Goal: Task Accomplishment & Management: Use online tool/utility

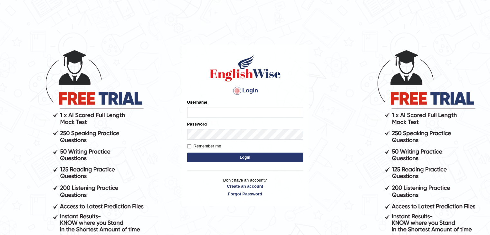
type input "anlinmariabiju"
click at [243, 153] on button "Login" at bounding box center [245, 158] width 116 height 10
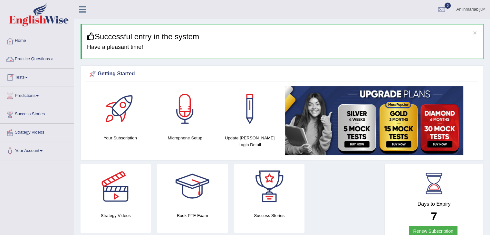
click at [54, 57] on link "Practice Questions" at bounding box center [36, 58] width 73 height 16
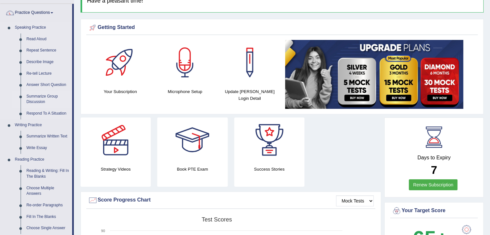
scroll to position [47, 0]
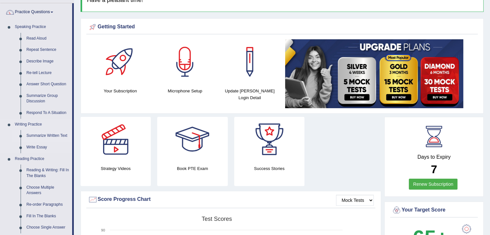
click at [50, 134] on link "Summarize Written Text" at bounding box center [47, 136] width 49 height 12
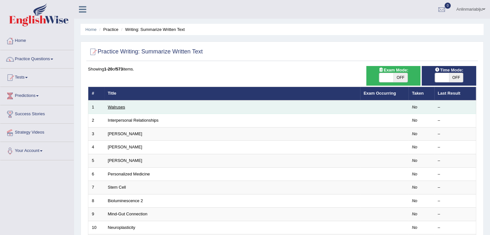
click at [119, 107] on link "Walruses" at bounding box center [116, 107] width 17 height 5
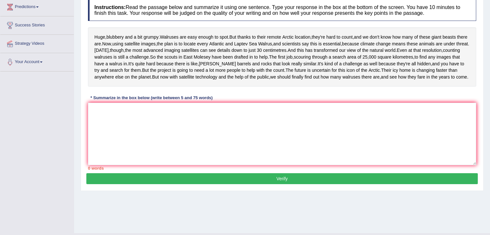
scroll to position [95, 0]
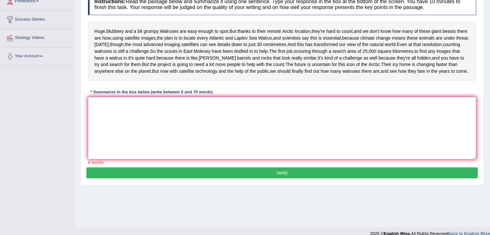
click at [163, 145] on textarea at bounding box center [282, 128] width 388 height 62
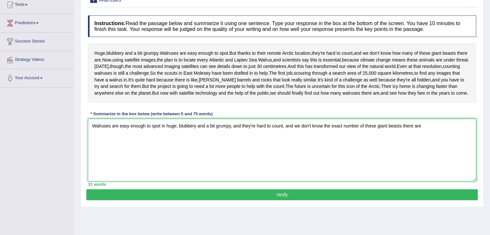
scroll to position [74, 0]
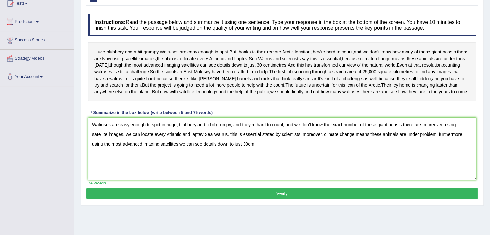
type textarea "Walruses are easy enough to spot in huge, blubbery and a bit grumpy, and they'r…"
click at [188, 199] on button "Verify" at bounding box center [281, 193] width 391 height 11
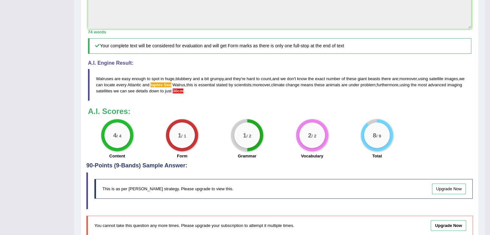
scroll to position [220, 0]
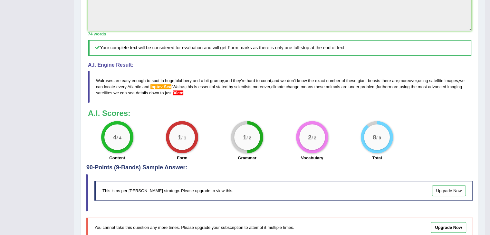
click at [183, 95] on span "30cm" at bounding box center [178, 92] width 11 height 5
click at [171, 89] on span "Sea" at bounding box center [166, 86] width 7 height 5
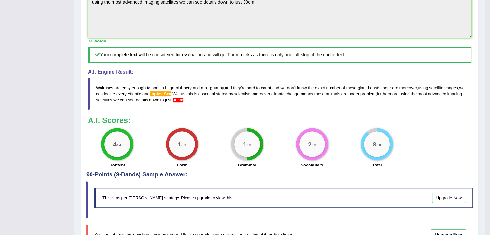
scroll to position [212, 0]
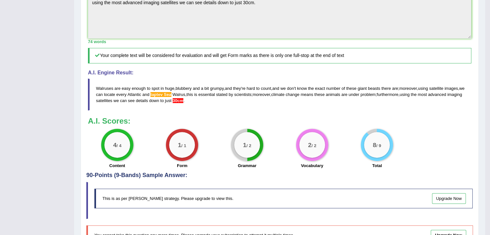
click at [183, 103] on span "30cm" at bounding box center [178, 100] width 11 height 5
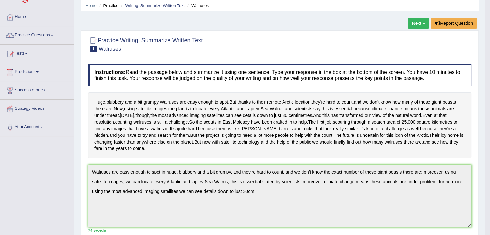
scroll to position [0, 0]
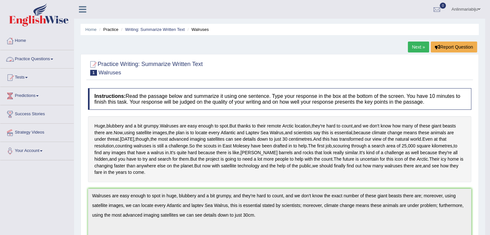
click at [50, 58] on link "Practice Questions" at bounding box center [36, 58] width 73 height 16
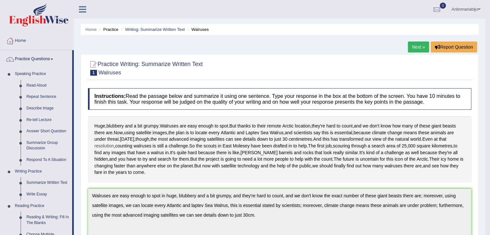
scroll to position [124, 0]
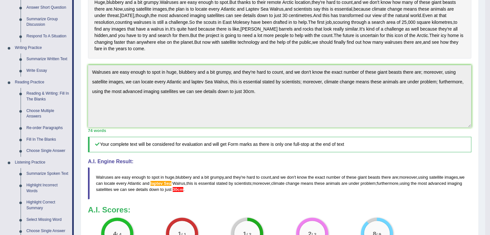
click at [95, 90] on div "Instructions: Read the passage below and summarize it using one sentence. Type …" at bounding box center [279, 111] width 386 height 300
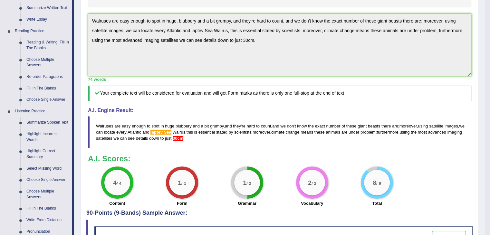
scroll to position [174, 0]
